Goal: Check status: Check status

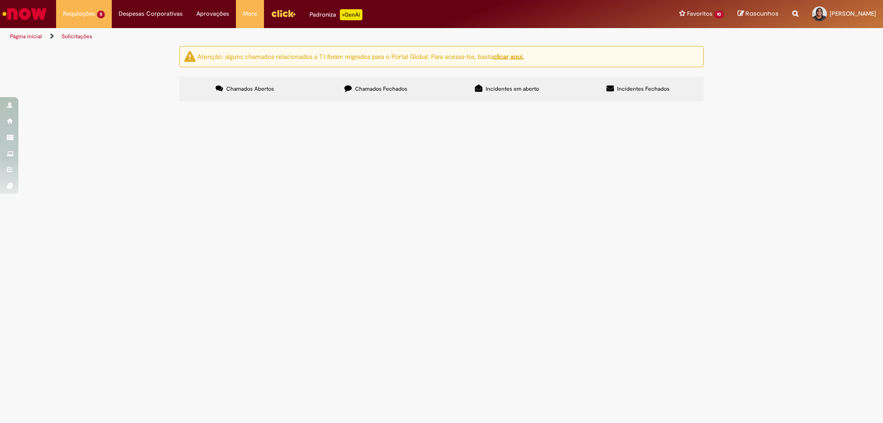
click at [351, 90] on icon at bounding box center [347, 88] width 7 height 7
click at [0, 0] on icon at bounding box center [0, 0] width 0 height 0
click at [0, 0] on link at bounding box center [0, 0] width 0 height 0
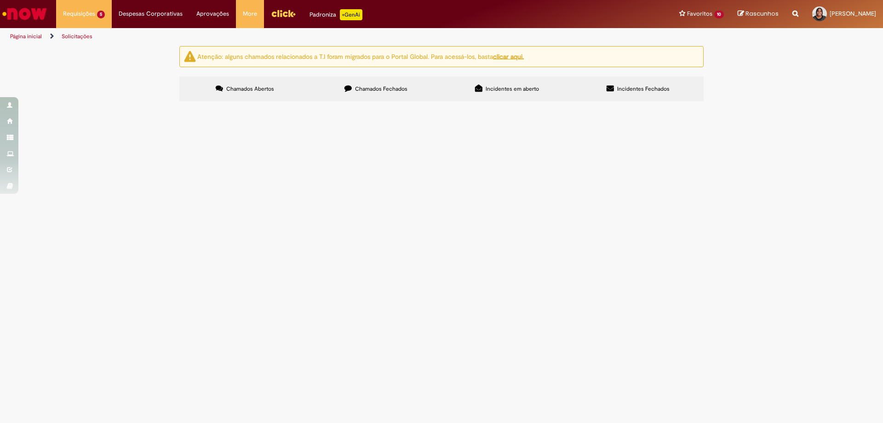
scroll to position [262, 0]
click at [0, 0] on span "R13119122" at bounding box center [0, 0] width 0 height 0
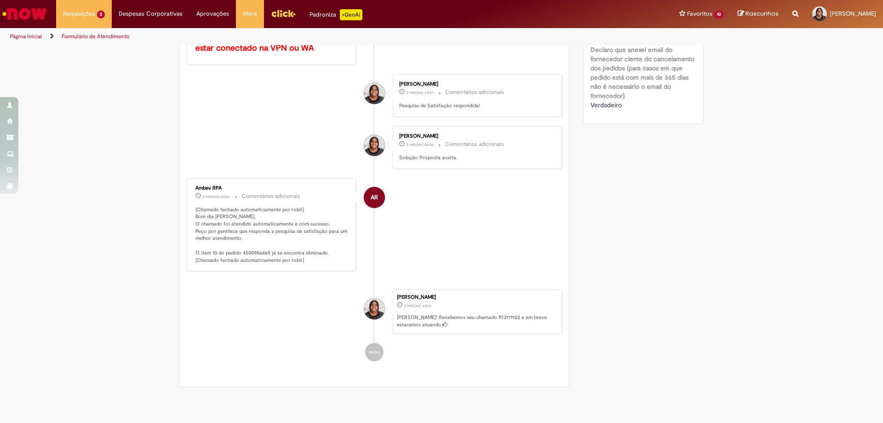
scroll to position [430, 0]
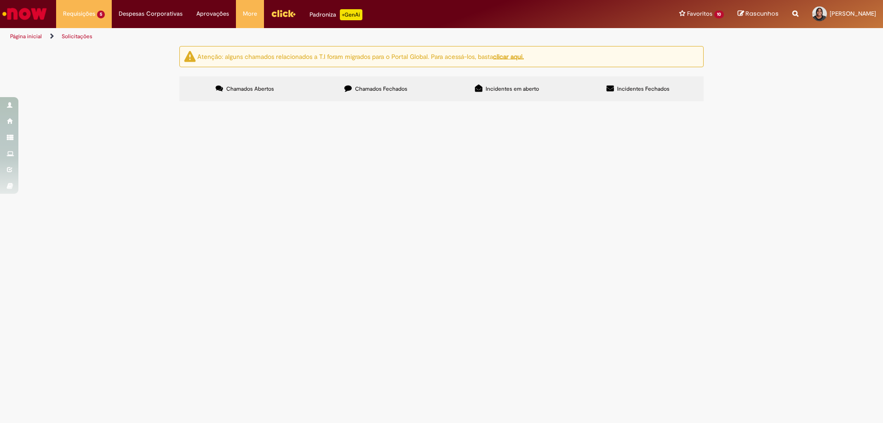
click at [364, 87] on span "Chamados Fechados" at bounding box center [381, 88] width 52 height 7
click at [0, 0] on div "Linhas 1 − 20 de 592" at bounding box center [0, 0] width 0 height 0
click at [0, 0] on link at bounding box center [0, 0] width 0 height 0
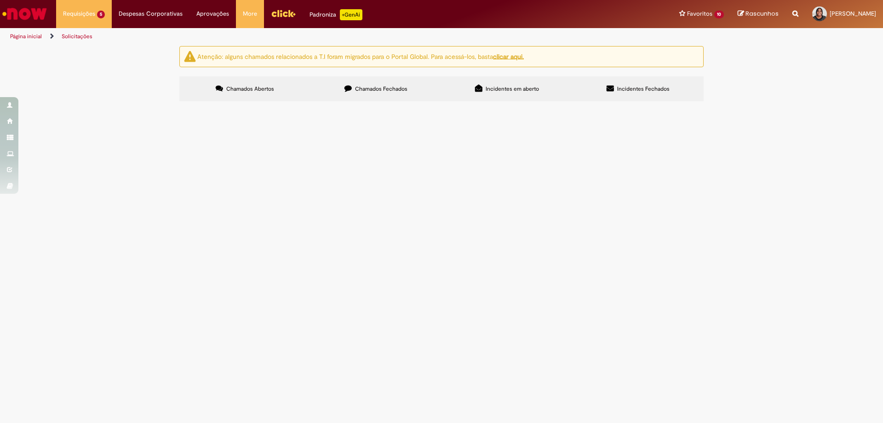
click at [0, 0] on link at bounding box center [0, 0] width 0 height 0
click at [0, 0] on icon at bounding box center [0, 0] width 0 height 0
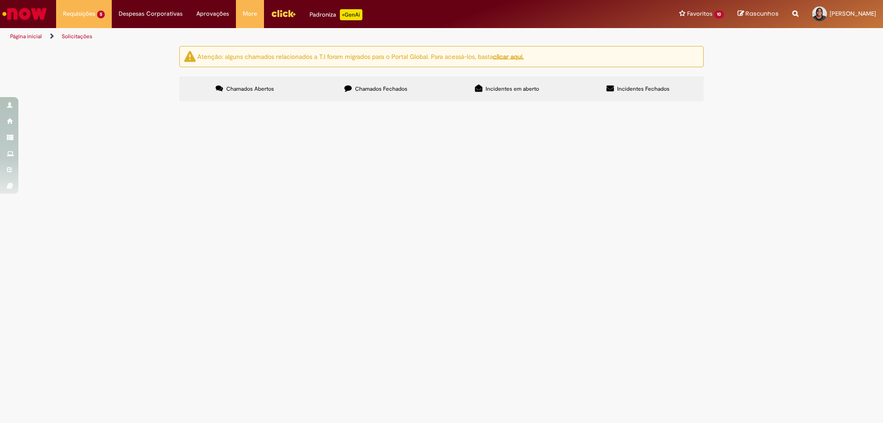
scroll to position [0, 0]
drag, startPoint x: 209, startPoint y: 160, endPoint x: 155, endPoint y: 230, distance: 89.0
click at [155, 104] on div "Atenção: alguns chamados relacionados a T.I foram migrados para o Portal Global…" at bounding box center [441, 75] width 883 height 58
click at [0, 0] on span "R13092824" at bounding box center [0, 0] width 0 height 0
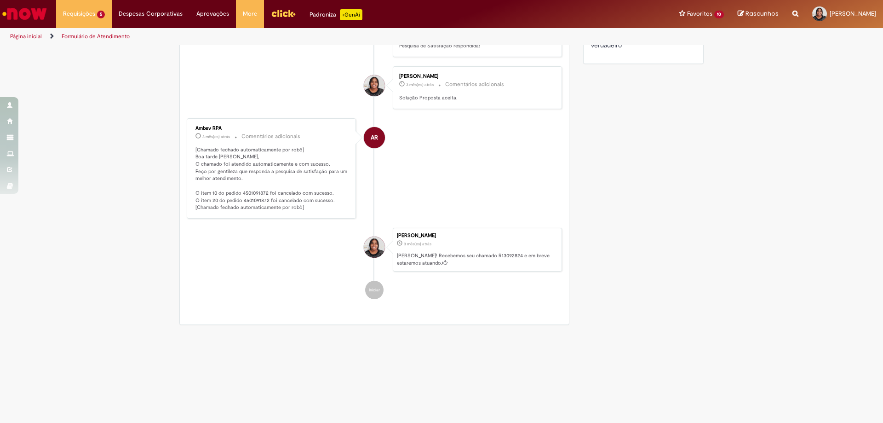
scroll to position [198, 0]
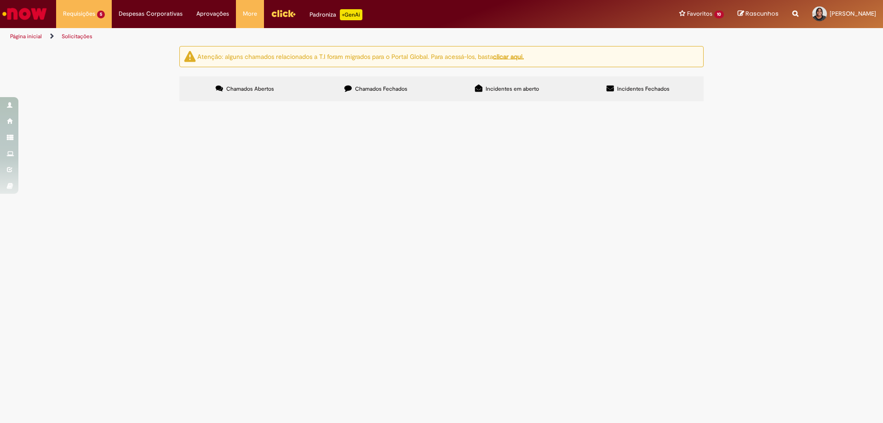
click at [368, 87] on span "Chamados Fechados" at bounding box center [381, 88] width 52 height 7
click at [0, 0] on link at bounding box center [0, 0] width 0 height 0
click at [0, 0] on icon at bounding box center [0, 0] width 0 height 0
click at [0, 0] on link at bounding box center [0, 0] width 0 height 0
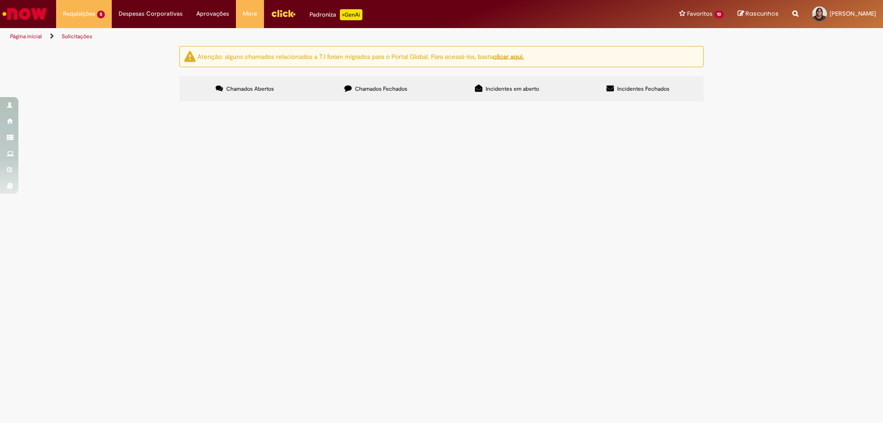
scroll to position [262, 0]
click at [0, 0] on link at bounding box center [0, 0] width 0 height 0
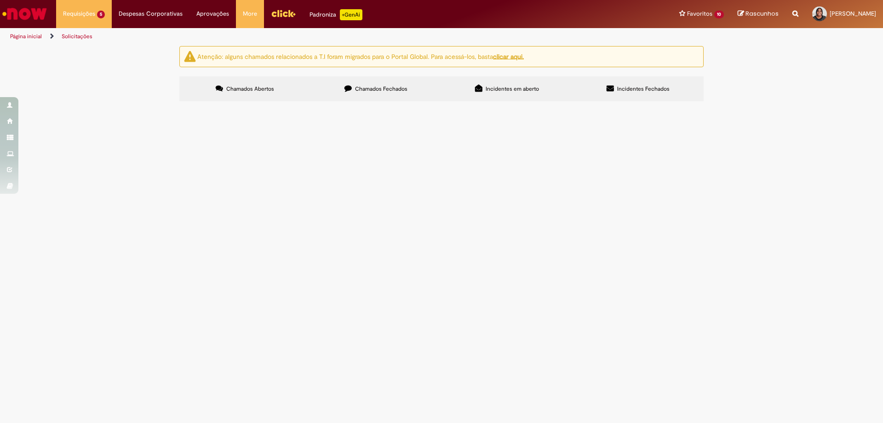
click at [0, 0] on span "Cancelamento ou Encerramento de Pedido" at bounding box center [0, 0] width 0 height 0
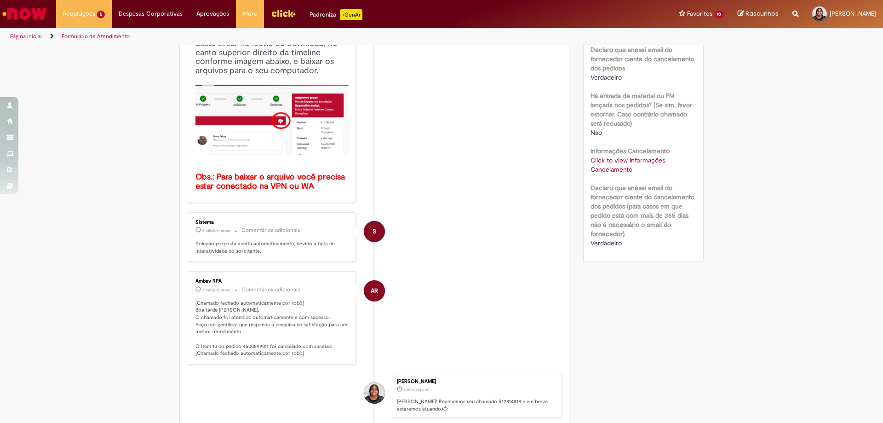
scroll to position [276, 0]
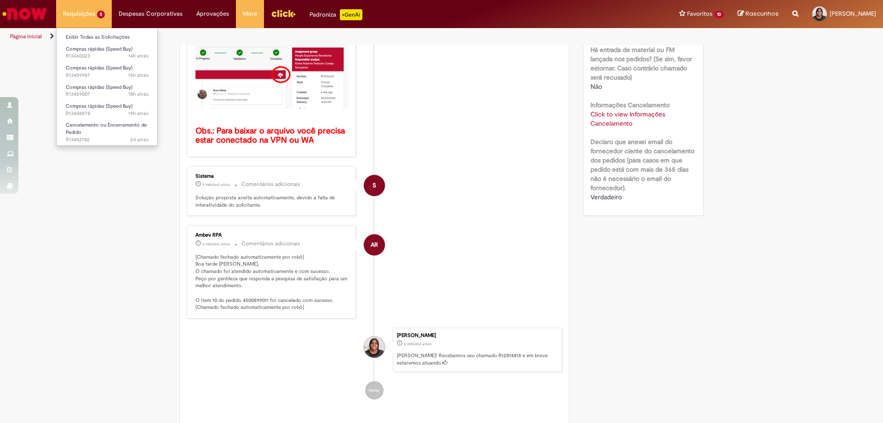
click at [98, 14] on li "Requisições 5 Exibir Todas as Solicitações Compras rápidas (Speed Buy) 14h atrá…" at bounding box center [84, 14] width 56 height 28
click at [114, 123] on span "Cancelamento ou Encerramento de Pedido" at bounding box center [106, 128] width 81 height 14
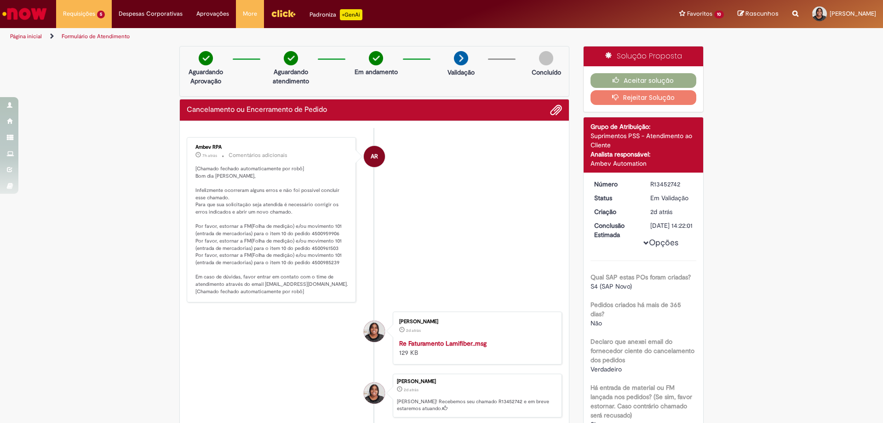
click at [644, 100] on button "Rejeitar Solução" at bounding box center [644, 97] width 106 height 15
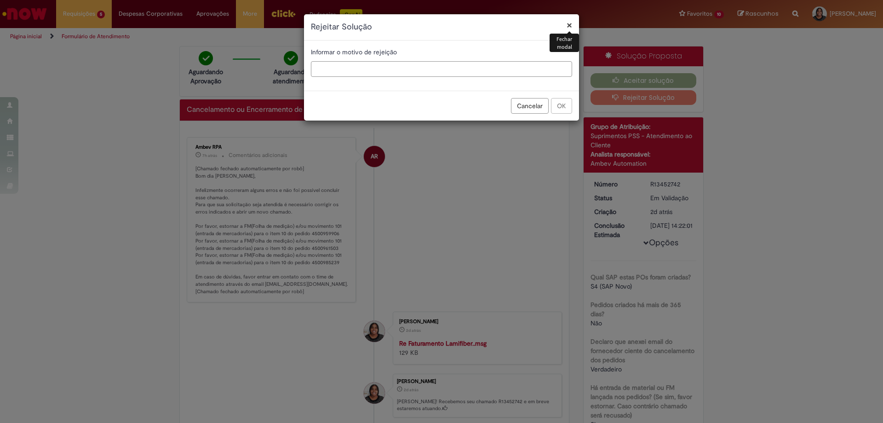
click at [373, 66] on input "text" at bounding box center [441, 69] width 261 height 16
type input "**********"
click at [563, 107] on button "OK" at bounding box center [561, 106] width 21 height 16
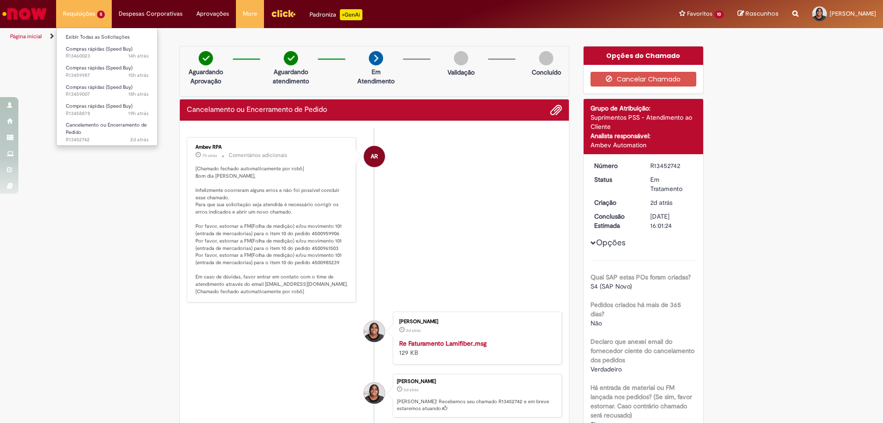
click at [85, 14] on li "Requisições 5 Exibir Todas as Solicitações Compras rápidas (Speed Buy) 14h atrá…" at bounding box center [84, 14] width 56 height 28
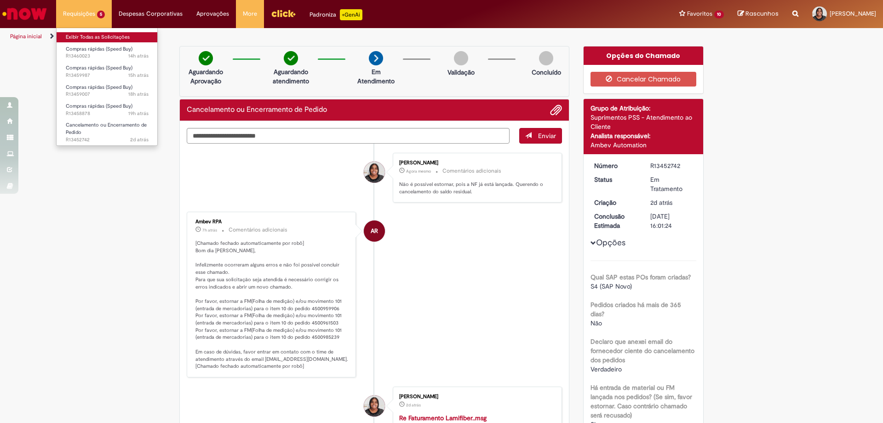
click at [95, 37] on link "Exibir Todas as Solicitações" at bounding box center [107, 37] width 101 height 10
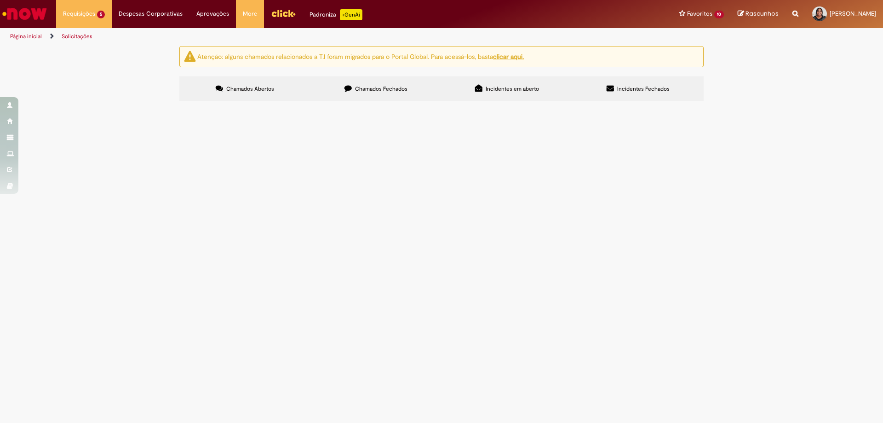
click at [355, 86] on span "Chamados Fechados" at bounding box center [381, 88] width 52 height 7
click at [0, 0] on span "R13450968" at bounding box center [0, 0] width 0 height 0
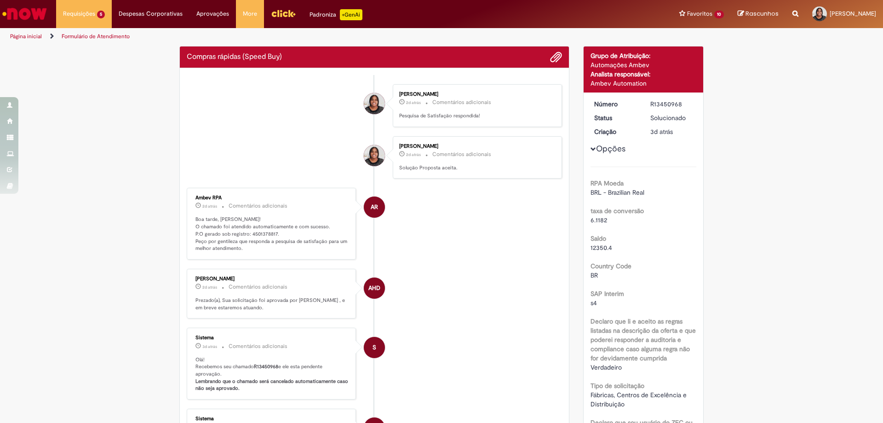
click at [204, 214] on div "Ambev RPA 2d atrás 2 dias atrás Comentários adicionais Boa tarde, [PERSON_NAME]…" at bounding box center [271, 223] width 164 height 66
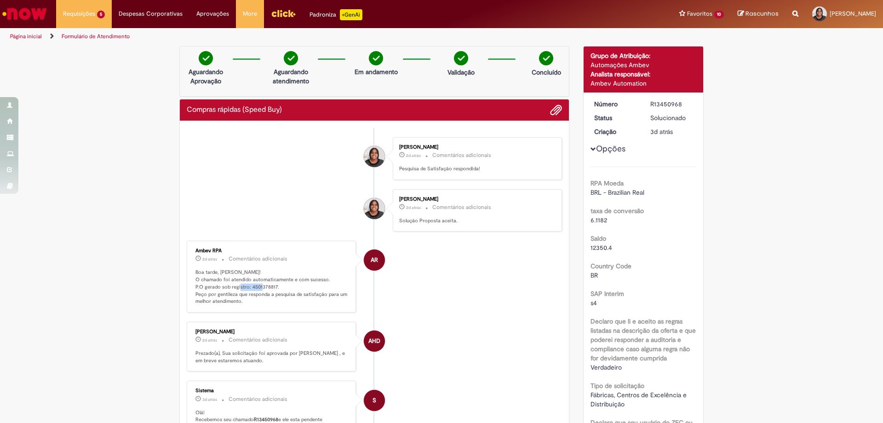
drag, startPoint x: 271, startPoint y: 286, endPoint x: 248, endPoint y: 287, distance: 23.5
click at [248, 287] on p "Boa tarde, [PERSON_NAME]! O chamado foi atendido automaticamente e com sucesso.…" at bounding box center [271, 287] width 153 height 36
copy p "4501378817"
